Goal: Transaction & Acquisition: Subscribe to service/newsletter

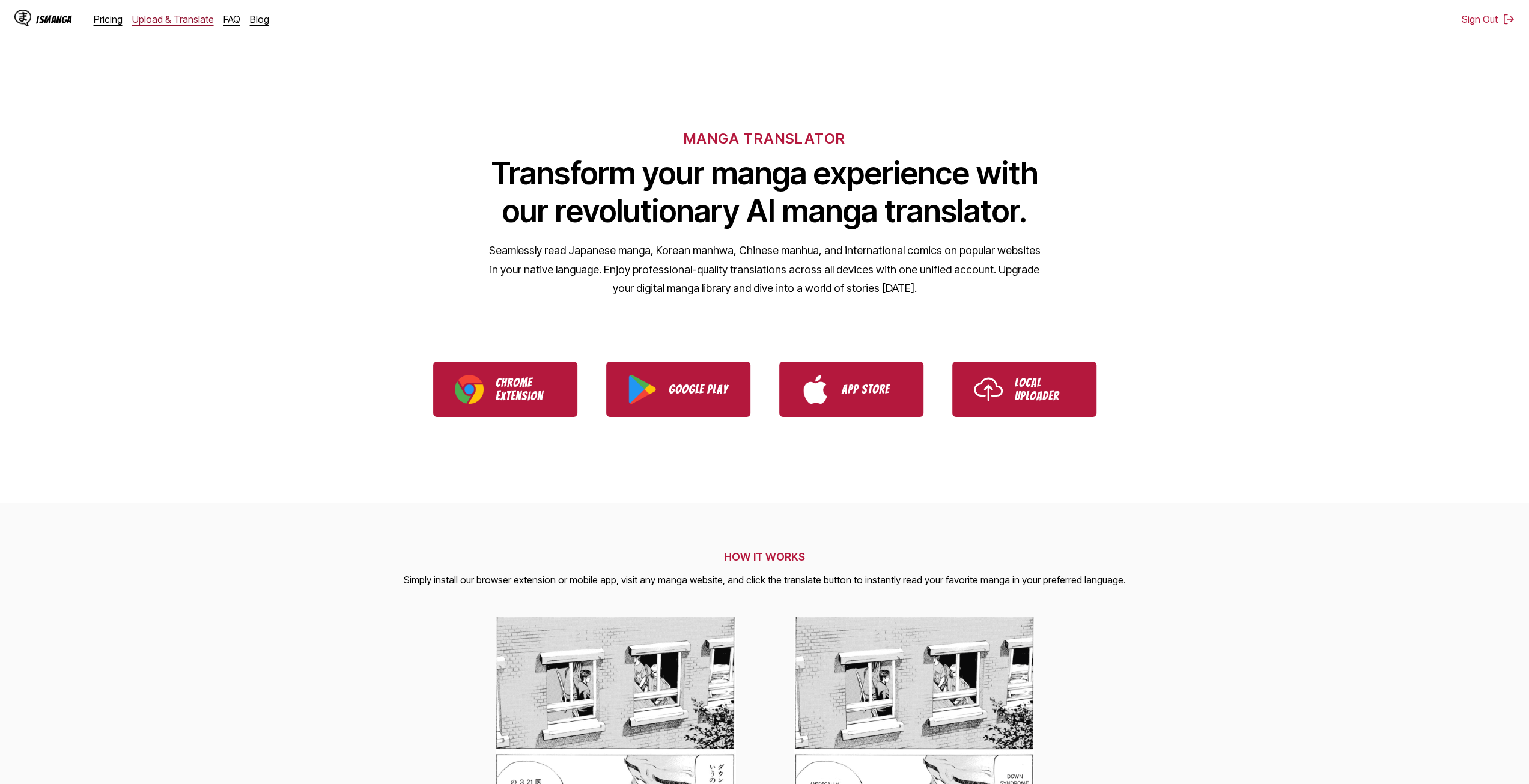
click at [173, 22] on link "Upload & Translate" at bounding box center [173, 19] width 82 height 12
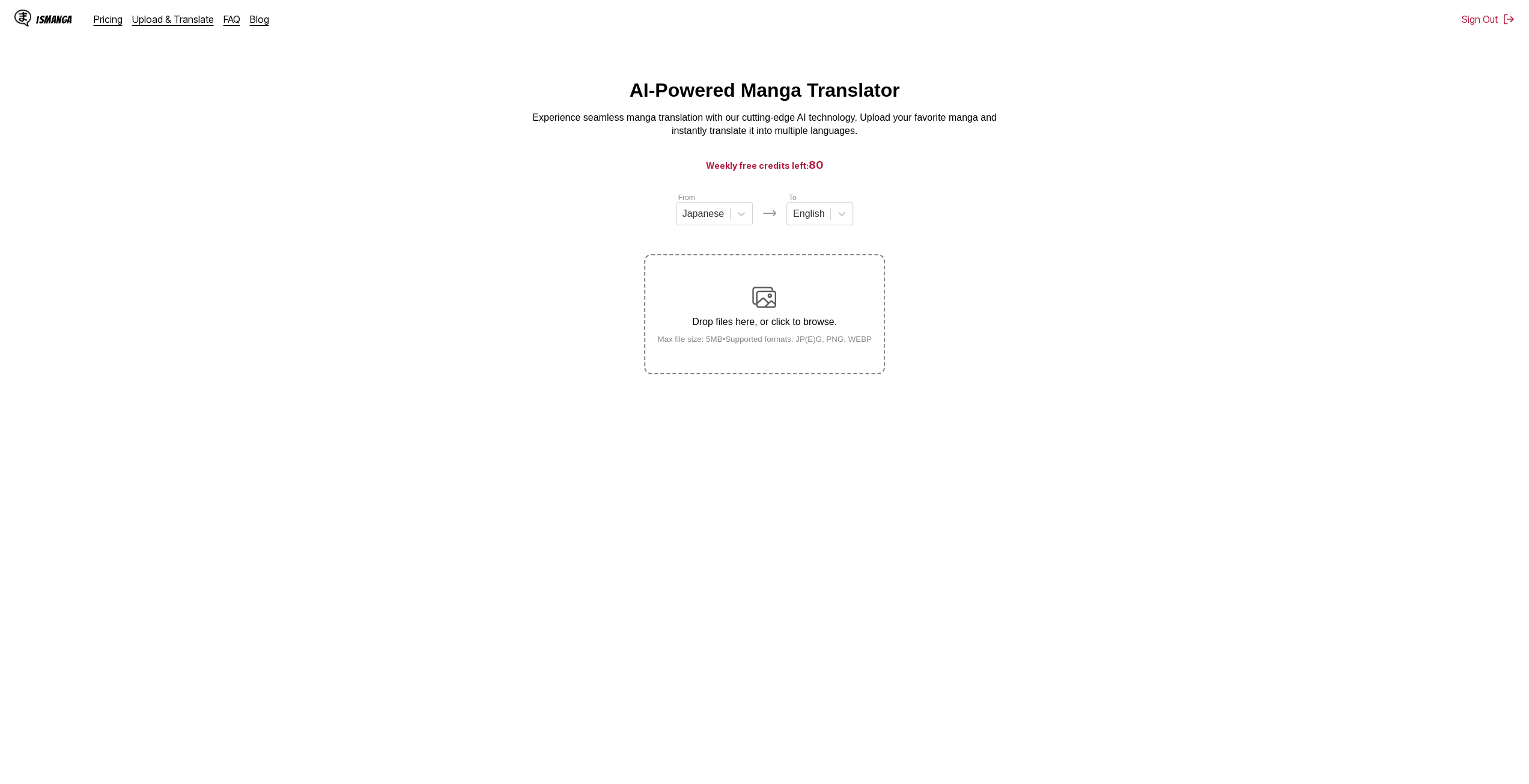
click at [783, 363] on label "Drop files here, or click to browse. Max file size: 5MB • Supported formats: JP…" at bounding box center [764, 314] width 238 height 117
click at [0, 0] on input "Drop files here, or click to browse. Max file size: 5MB • Supported formats: JP…" at bounding box center [0, 0] width 0 height 0
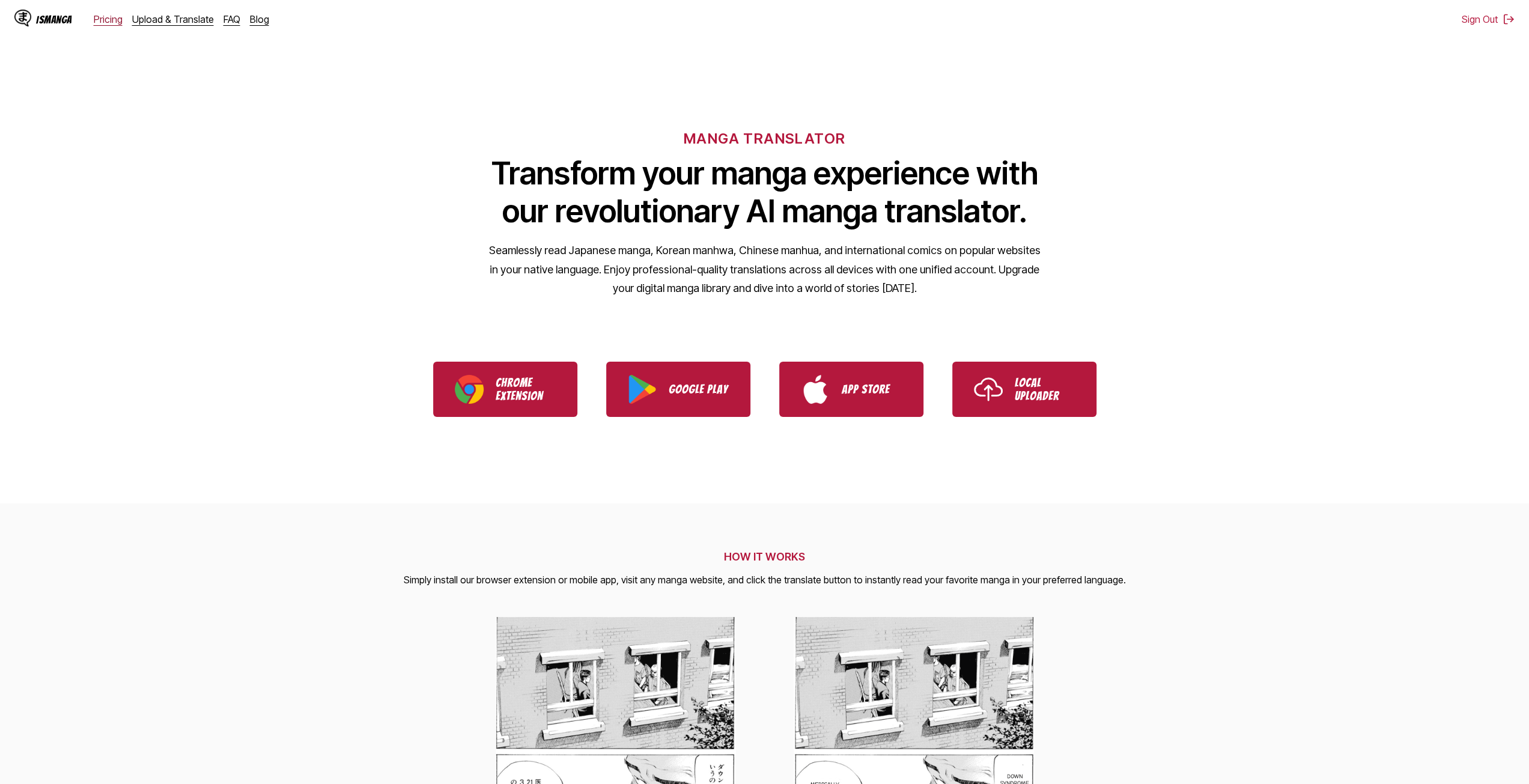
click at [104, 20] on link "Pricing" at bounding box center [108, 19] width 29 height 12
